Goal: Task Accomplishment & Management: Use online tool/utility

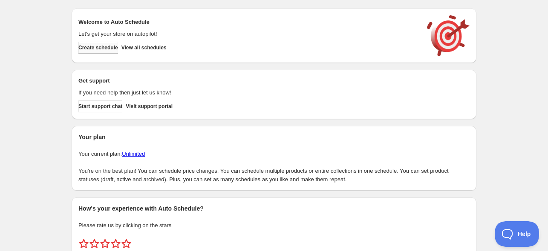
click at [114, 47] on span "Create schedule" at bounding box center [98, 47] width 40 height 7
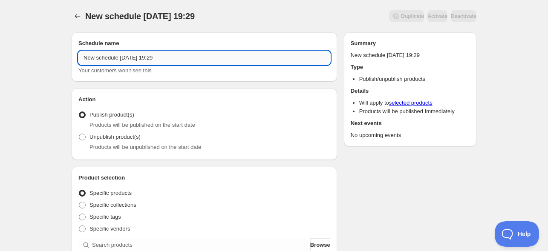
click at [104, 60] on input "New schedule [DATE] 19:29" at bounding box center [204, 58] width 252 height 14
paste input "【無料特典】振鼓 -FURIKO-"
type input "【無料特典】カートアーカイブ"
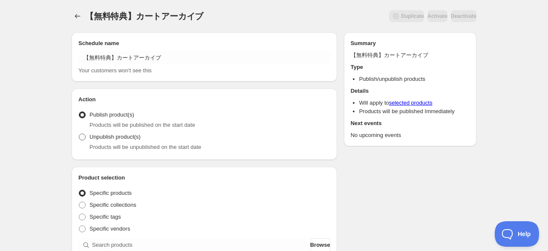
click at [100, 139] on span "Unpublish product(s)" at bounding box center [114, 137] width 51 height 6
click at [79, 134] on input "Unpublish product(s)" at bounding box center [79, 134] width 0 height 0
radio input "true"
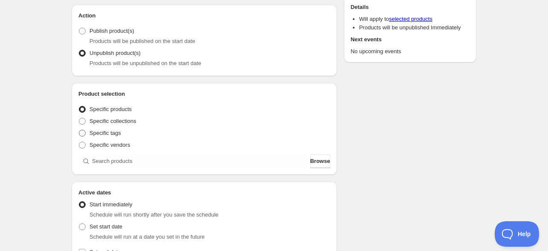
scroll to position [85, 0]
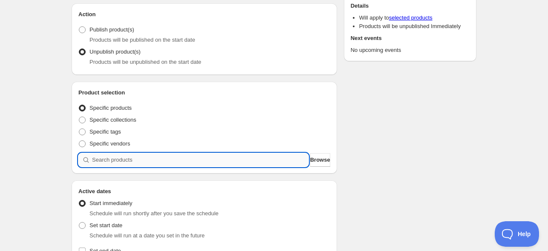
click at [121, 161] on input "search" at bounding box center [200, 160] width 216 height 14
paste input "【無料特典】振鼓 -FURIKO-"
type input "【無料特典】振鼓 -FURIKO-"
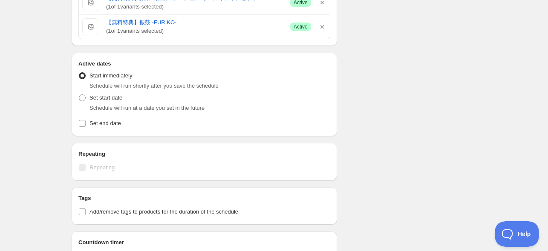
scroll to position [298, 0]
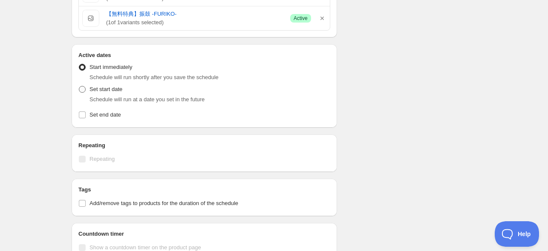
click at [101, 90] on span "Set start date" at bounding box center [105, 89] width 33 height 6
click at [79, 86] on input "Set start date" at bounding box center [79, 86] width 0 height 0
radio input "true"
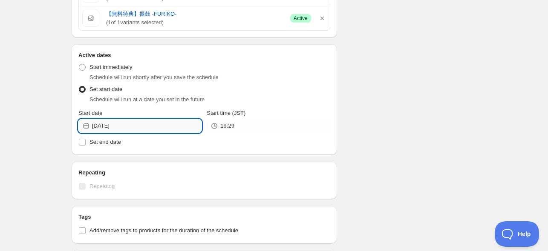
click at [131, 127] on input "[DATE]" at bounding box center [146, 126] width 109 height 14
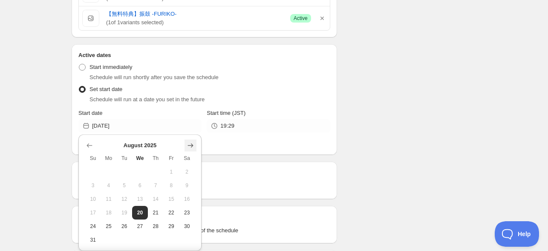
click at [191, 141] on button "Show next month, September 2025" at bounding box center [190, 146] width 12 height 12
click at [190, 141] on icon "Show next month, September 2025" at bounding box center [190, 145] width 9 height 9
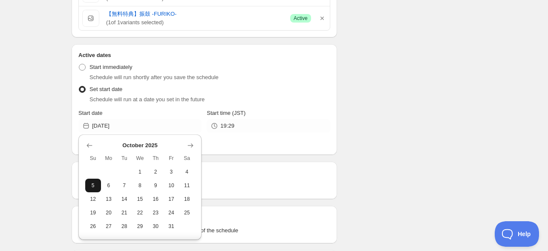
click at [94, 182] on button "5" at bounding box center [93, 186] width 16 height 14
type input "[DATE]"
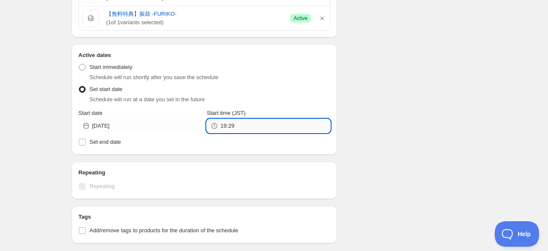
click at [230, 129] on input "19:29" at bounding box center [274, 126] width 109 height 14
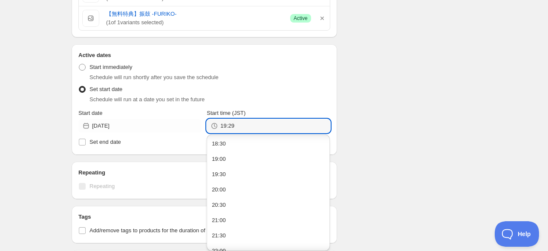
scroll to position [596, 0]
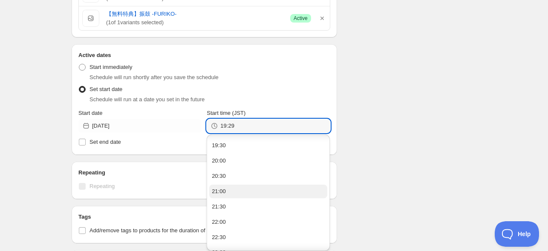
click at [235, 193] on button "21:00" at bounding box center [268, 192] width 118 height 14
type input "21:00"
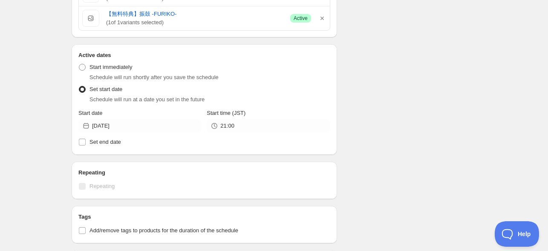
click at [61, 167] on div "【無料特典】カートアーカイブ. This page is ready 【無料特典】カートアーカイブ Duplicate Activate Deactivate…" at bounding box center [273, 69] width 425 height 734
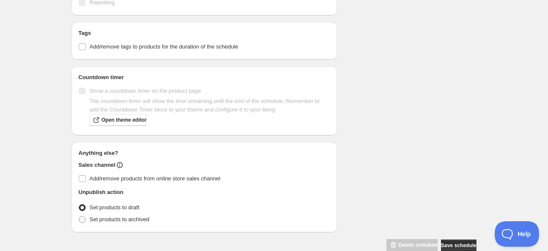
scroll to position [498, 0]
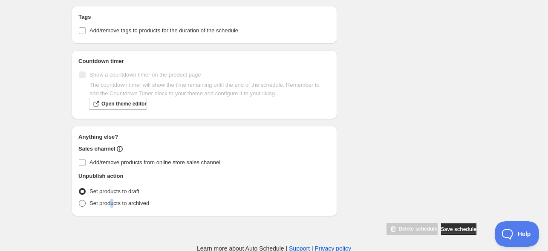
click at [112, 200] on span "Set products to archived" at bounding box center [119, 203] width 60 height 6
click at [116, 202] on span "Set products to archived" at bounding box center [119, 203] width 60 height 6
click at [79, 201] on input "Set products to archived" at bounding box center [79, 200] width 0 height 0
radio input "true"
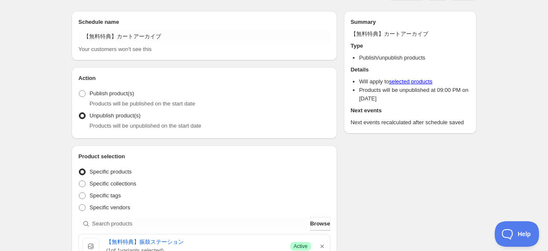
scroll to position [0, 0]
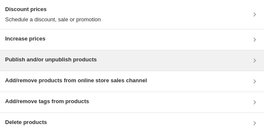
click at [46, 53] on div "Publish and/or unpublish products" at bounding box center [132, 60] width 264 height 20
